Goal: Information Seeking & Learning: Learn about a topic

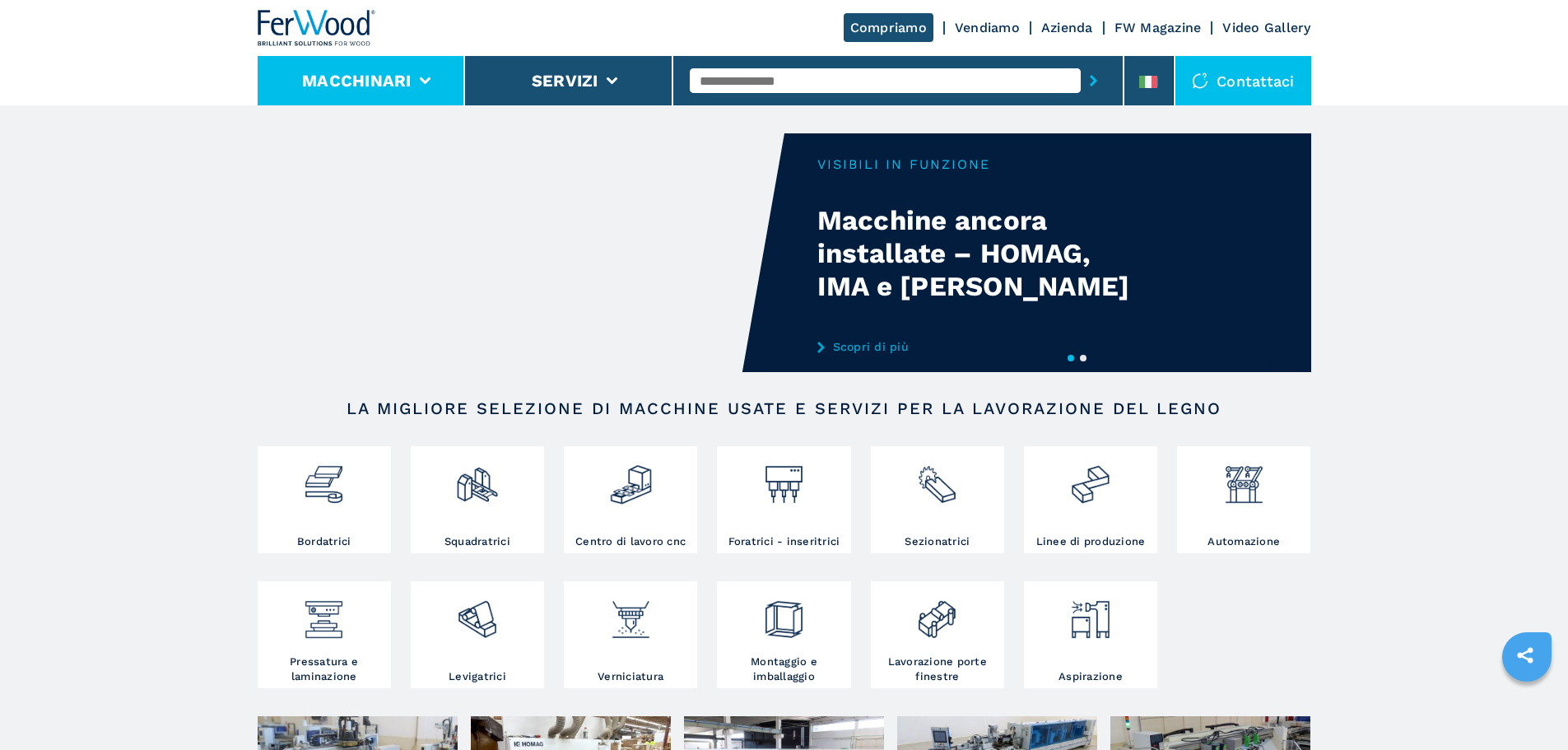
click at [403, 83] on button "Macchinari" at bounding box center [357, 81] width 110 height 20
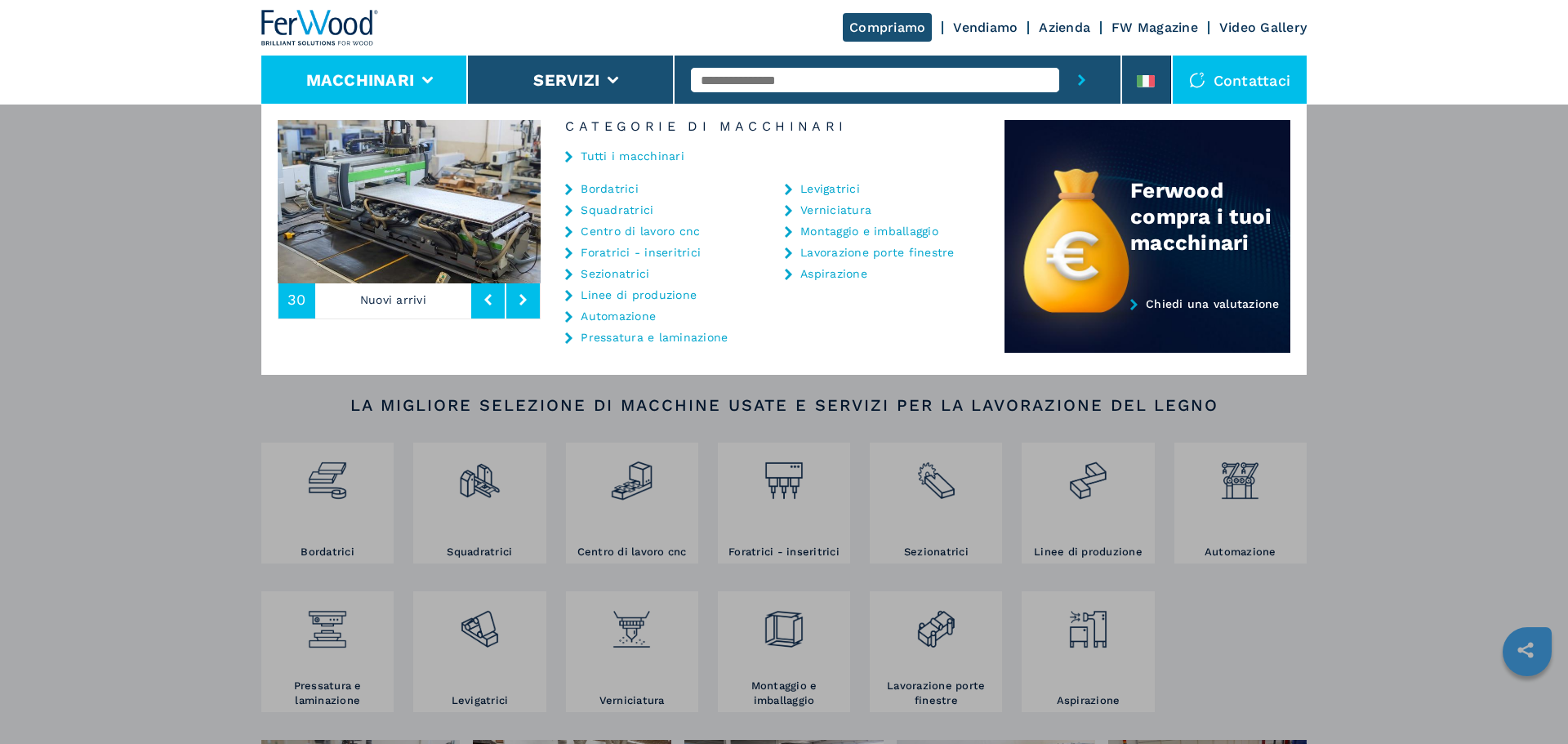
click at [631, 156] on link "Tutti i macchinari" at bounding box center [633, 156] width 104 height 12
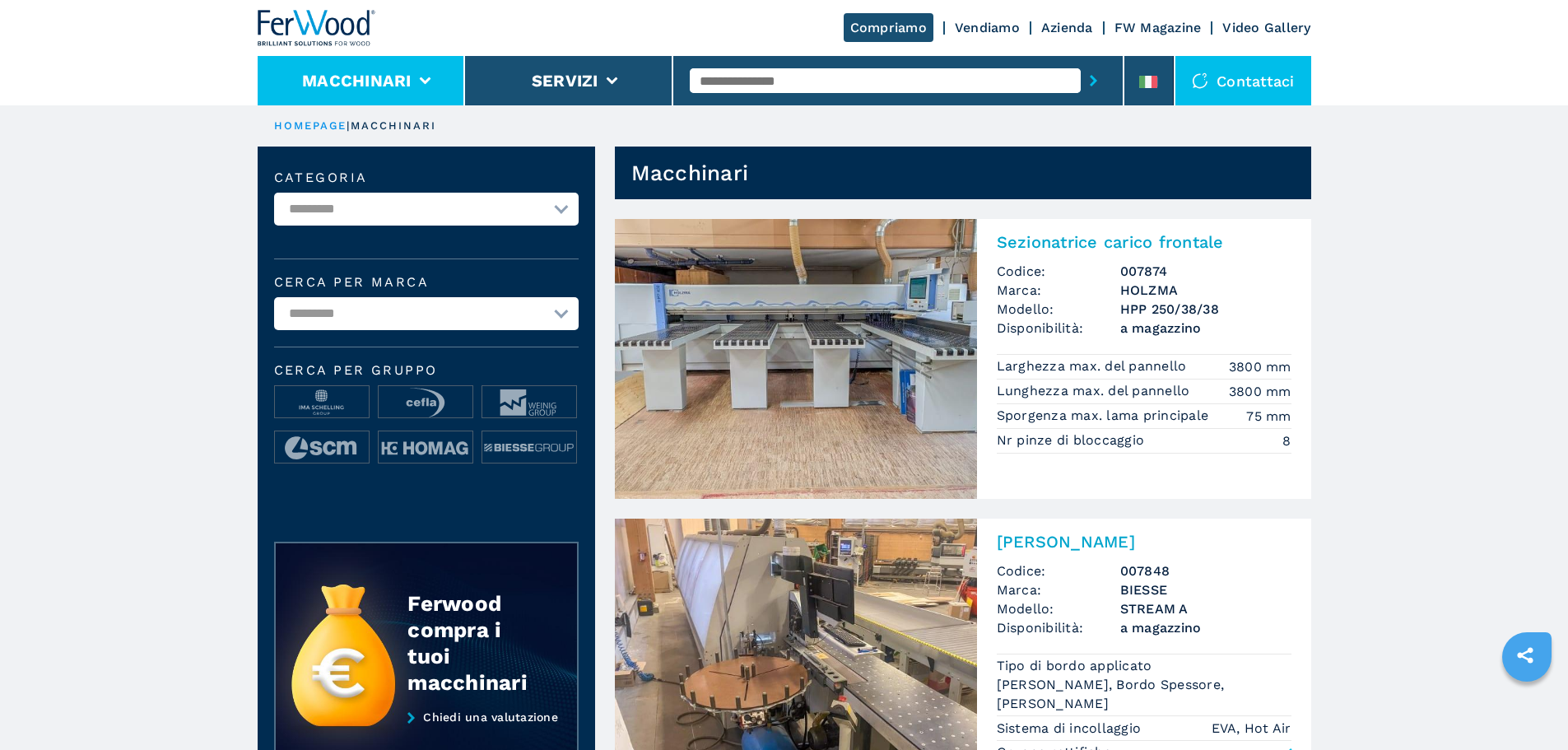
click at [407, 71] on button "Macchinari" at bounding box center [357, 81] width 110 height 20
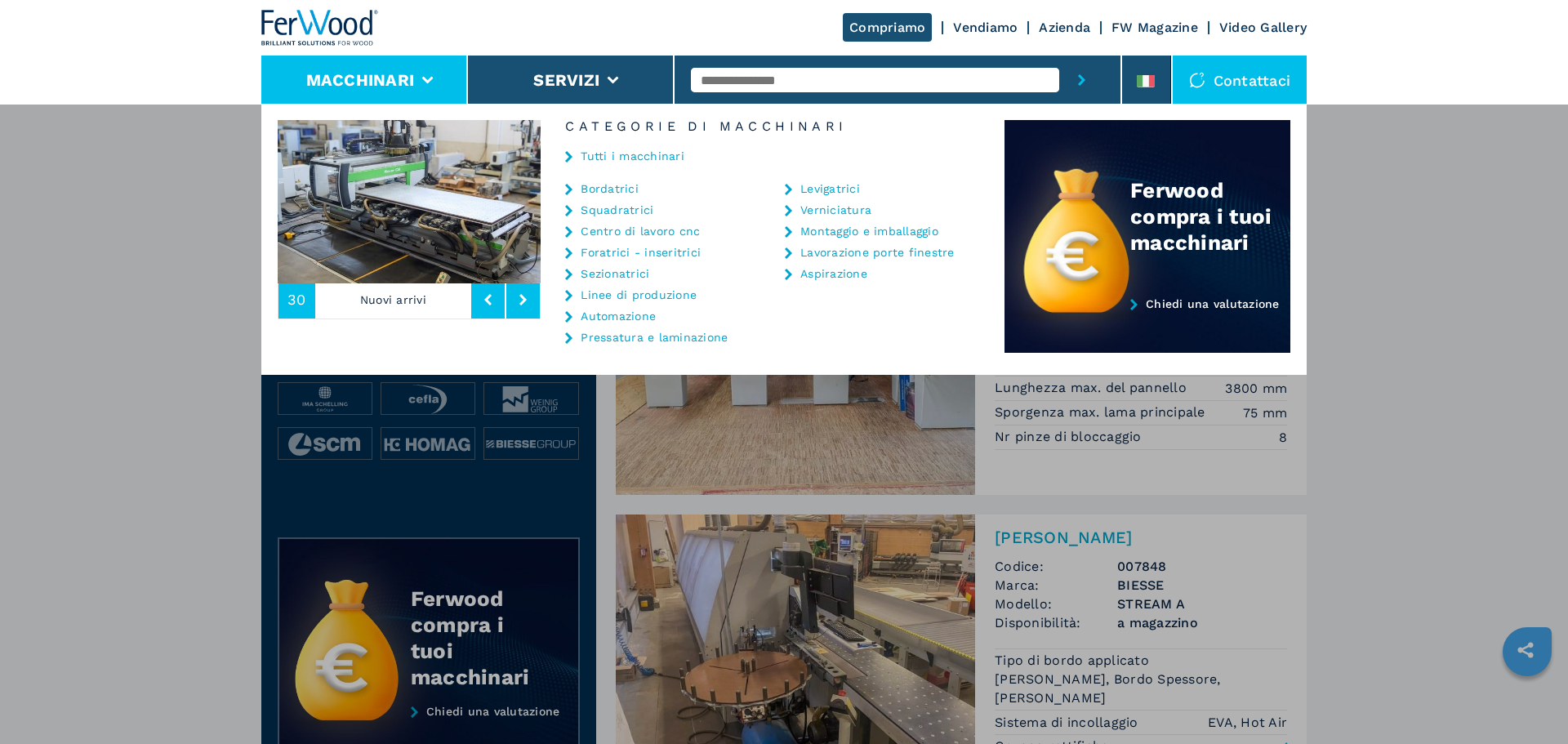
click at [243, 148] on div "**********" at bounding box center [784, 476] width 1568 height 744
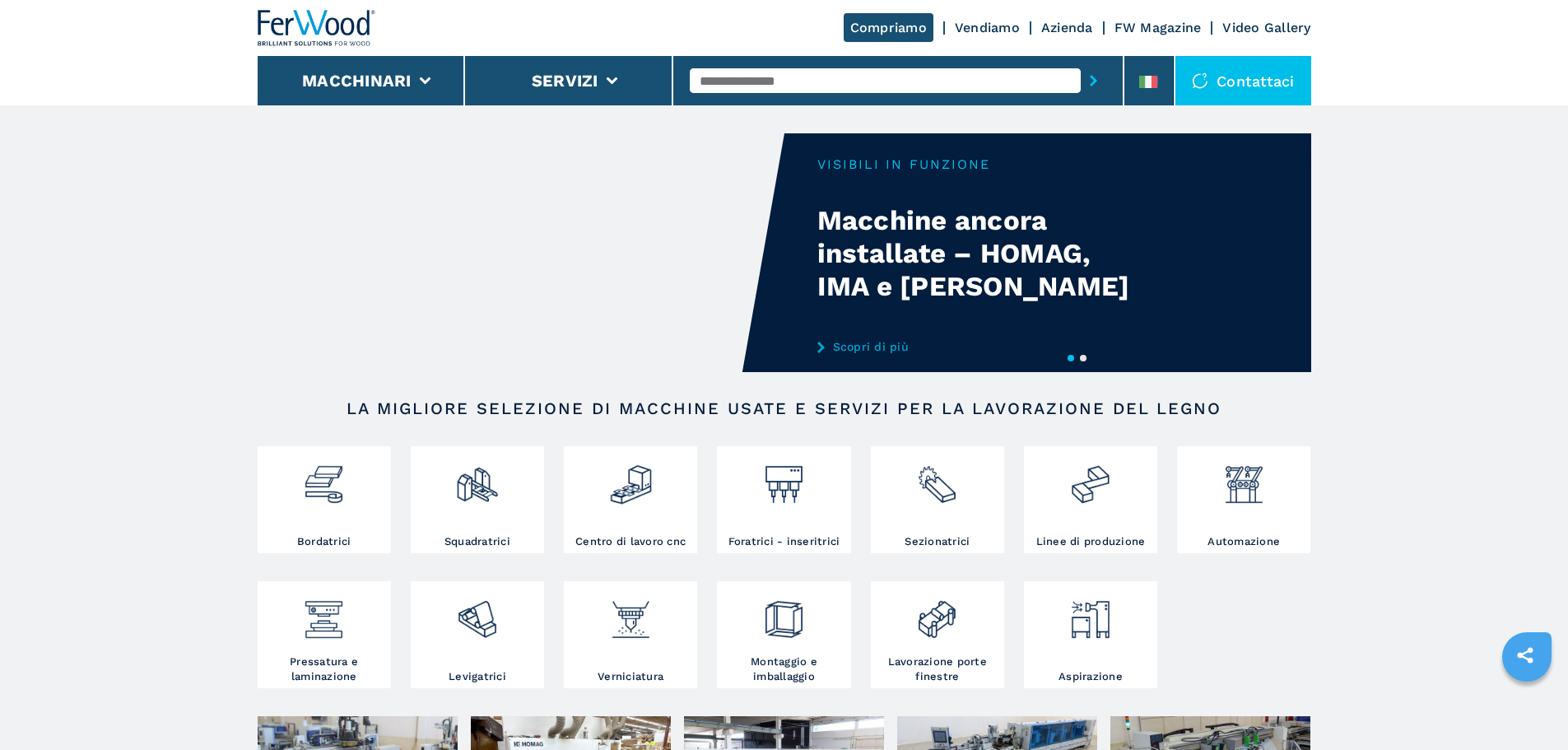
click at [779, 86] on input "text" at bounding box center [885, 81] width 391 height 25
type input "*****"
click at [1081, 62] on button "submit-button" at bounding box center [1093, 81] width 26 height 38
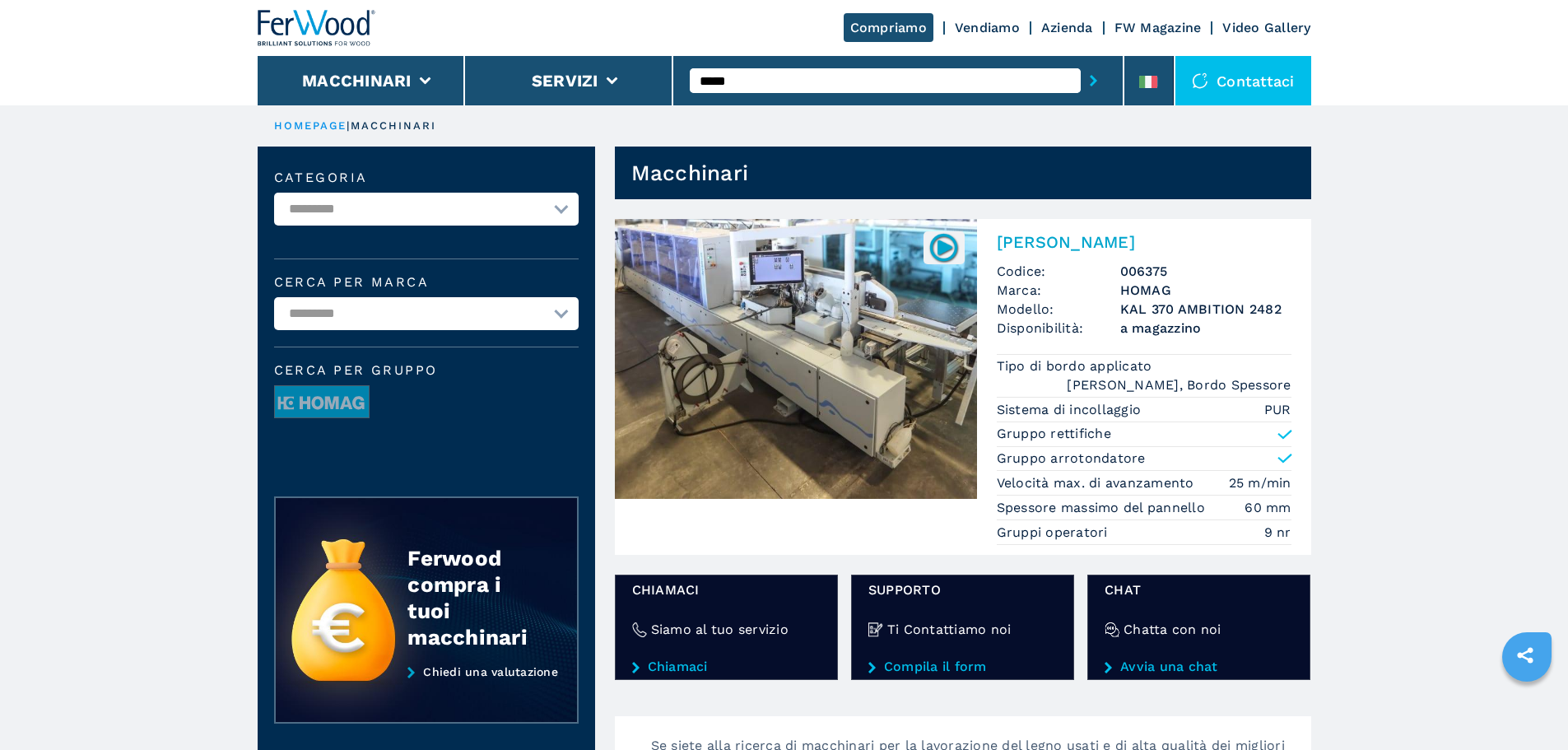
click at [961, 338] on img at bounding box center [795, 358] width 362 height 280
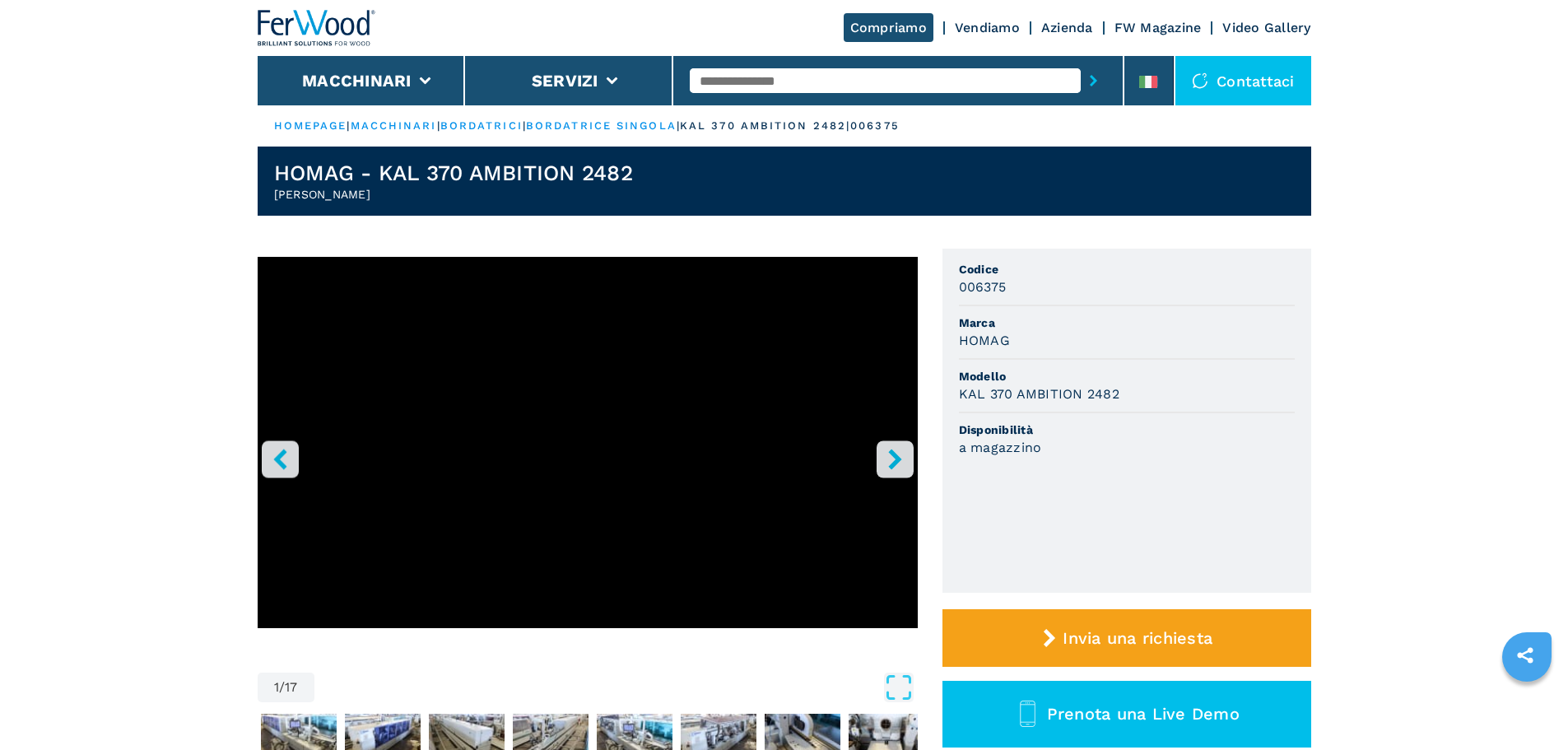
click at [346, 172] on h1 "HOMAG - KAL 370 AMBITION 2482" at bounding box center [454, 173] width 359 height 27
drag, startPoint x: 349, startPoint y: 171, endPoint x: 266, endPoint y: 180, distance: 83.5
click at [266, 180] on header "HOMAG - KAL 370 AMBITION 2482 Bordatrice Singola" at bounding box center [784, 180] width 1054 height 69
copy h1 "HOMAG"
drag, startPoint x: 653, startPoint y: 172, endPoint x: 387, endPoint y: 174, distance: 266.0
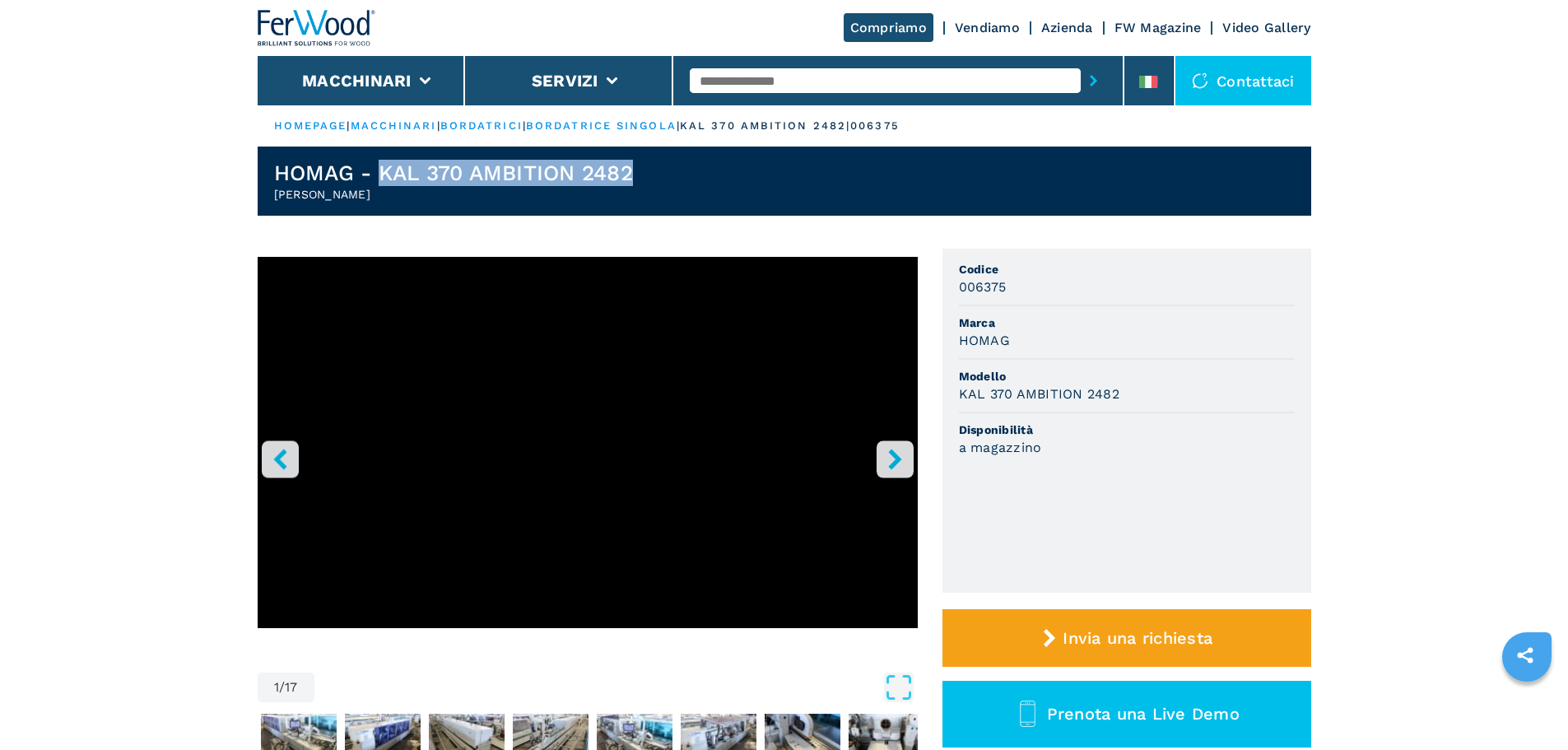
click at [387, 174] on header "HOMAG - KAL 370 AMBITION 2482 Bordatrice Singola" at bounding box center [784, 180] width 1054 height 69
copy h1 "KAL 370 AMBITION 2482"
drag, startPoint x: 349, startPoint y: 173, endPoint x: 160, endPoint y: 174, distance: 189.0
copy h1 "HOMAG"
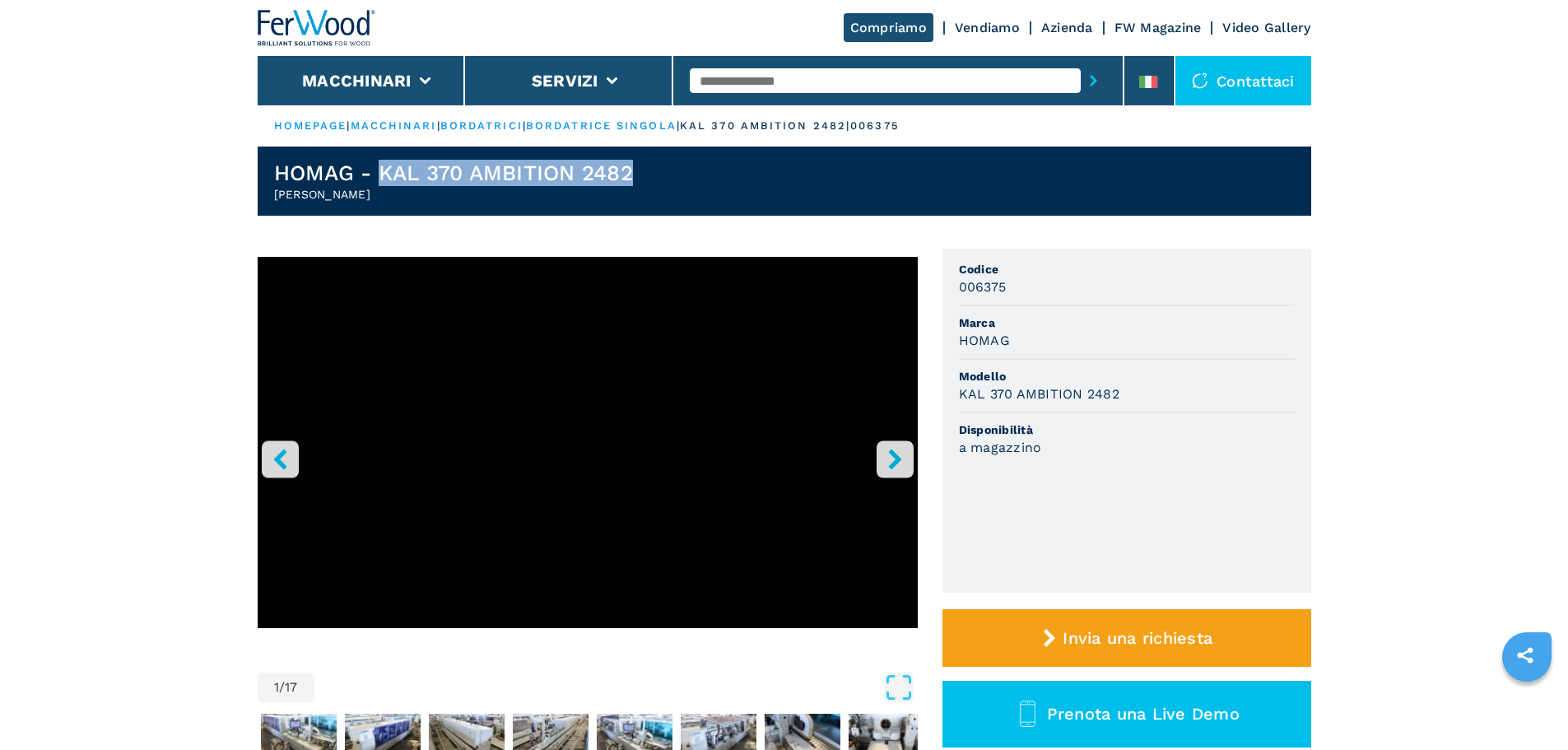
drag, startPoint x: 657, startPoint y: 178, endPoint x: 385, endPoint y: 180, distance: 272.0
click at [385, 180] on header "HOMAG - KAL 370 AMBITION 2482 Bordatrice Singola" at bounding box center [784, 180] width 1054 height 69
copy h1 "KAL 370 AMBITION 2482"
